Goal: Check status: Check status

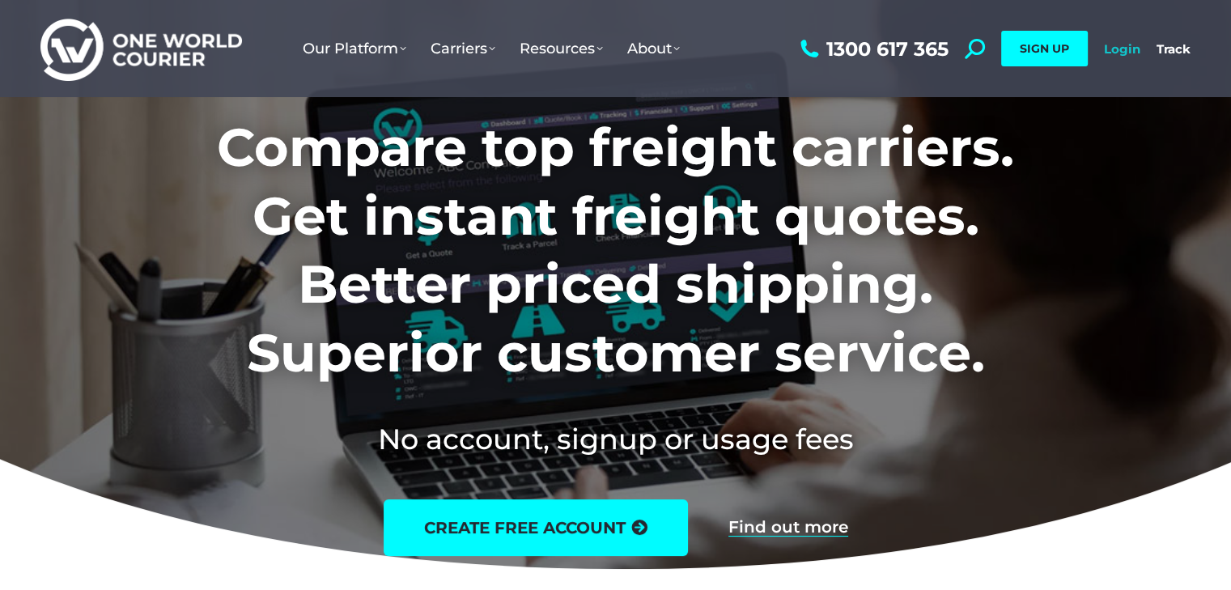
click at [1120, 50] on link "Login" at bounding box center [1122, 48] width 36 height 15
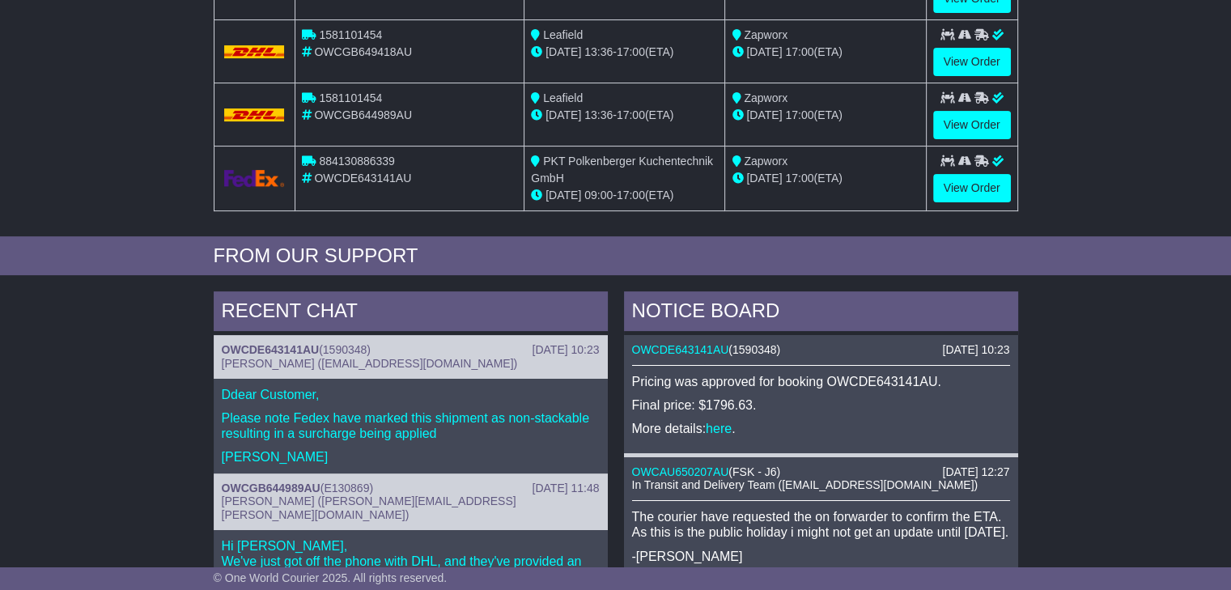
scroll to position [486, 0]
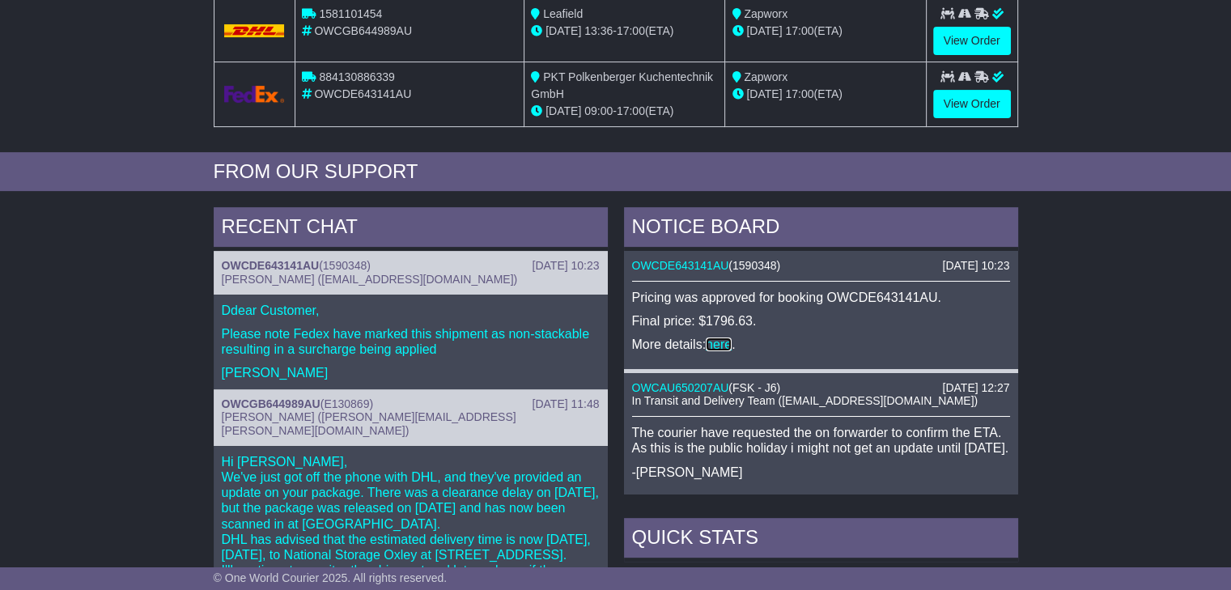
click at [723, 346] on link "here" at bounding box center [719, 344] width 26 height 14
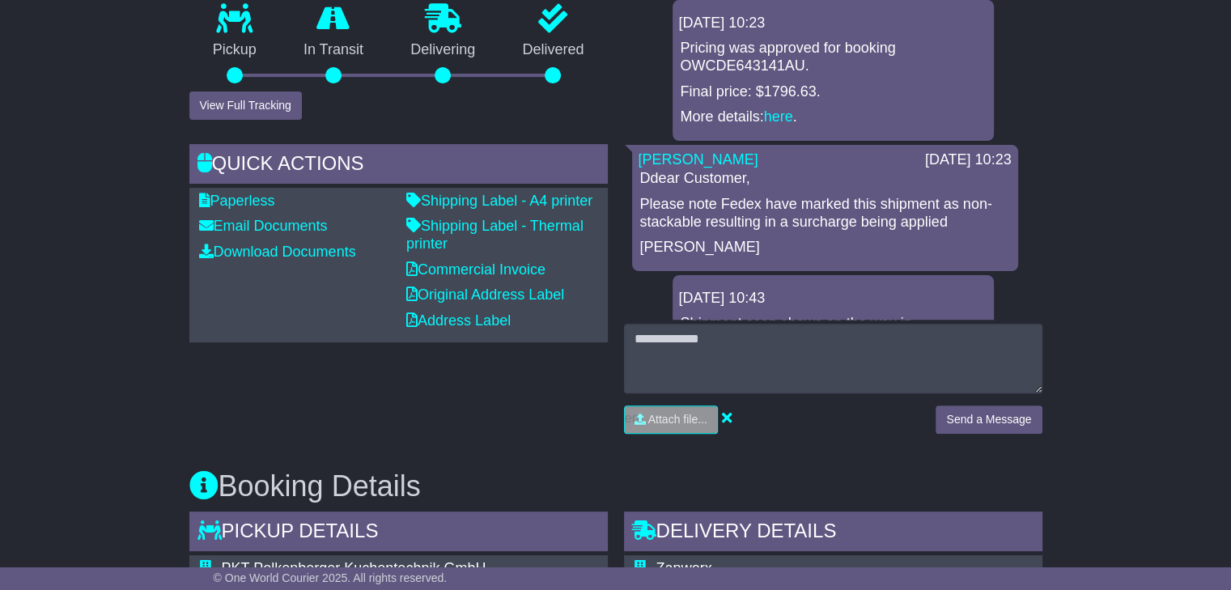
scroll to position [324, 0]
